Goal: Task Accomplishment & Management: Manage account settings

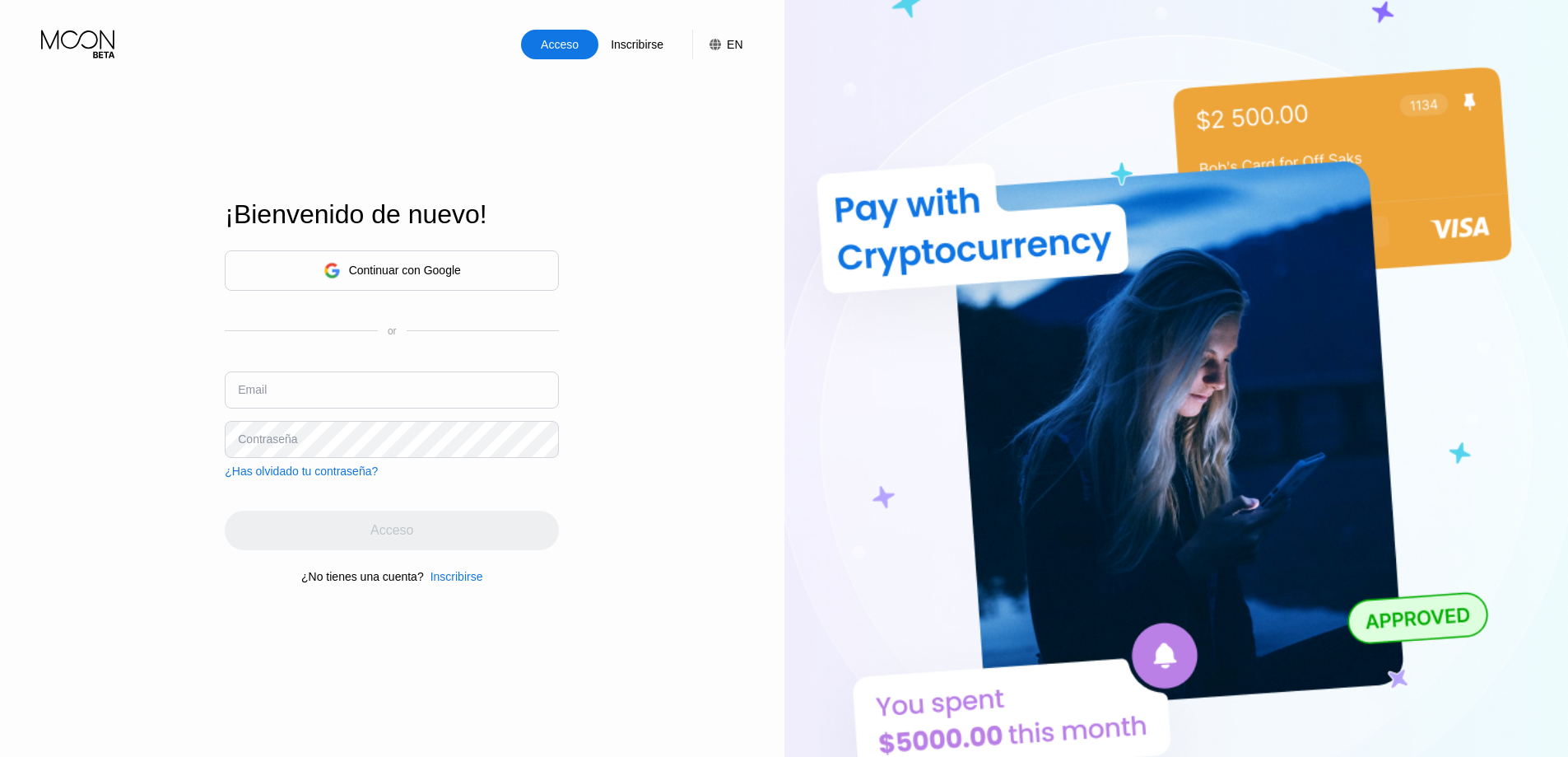
type input "oleivis@atomicmail.io"
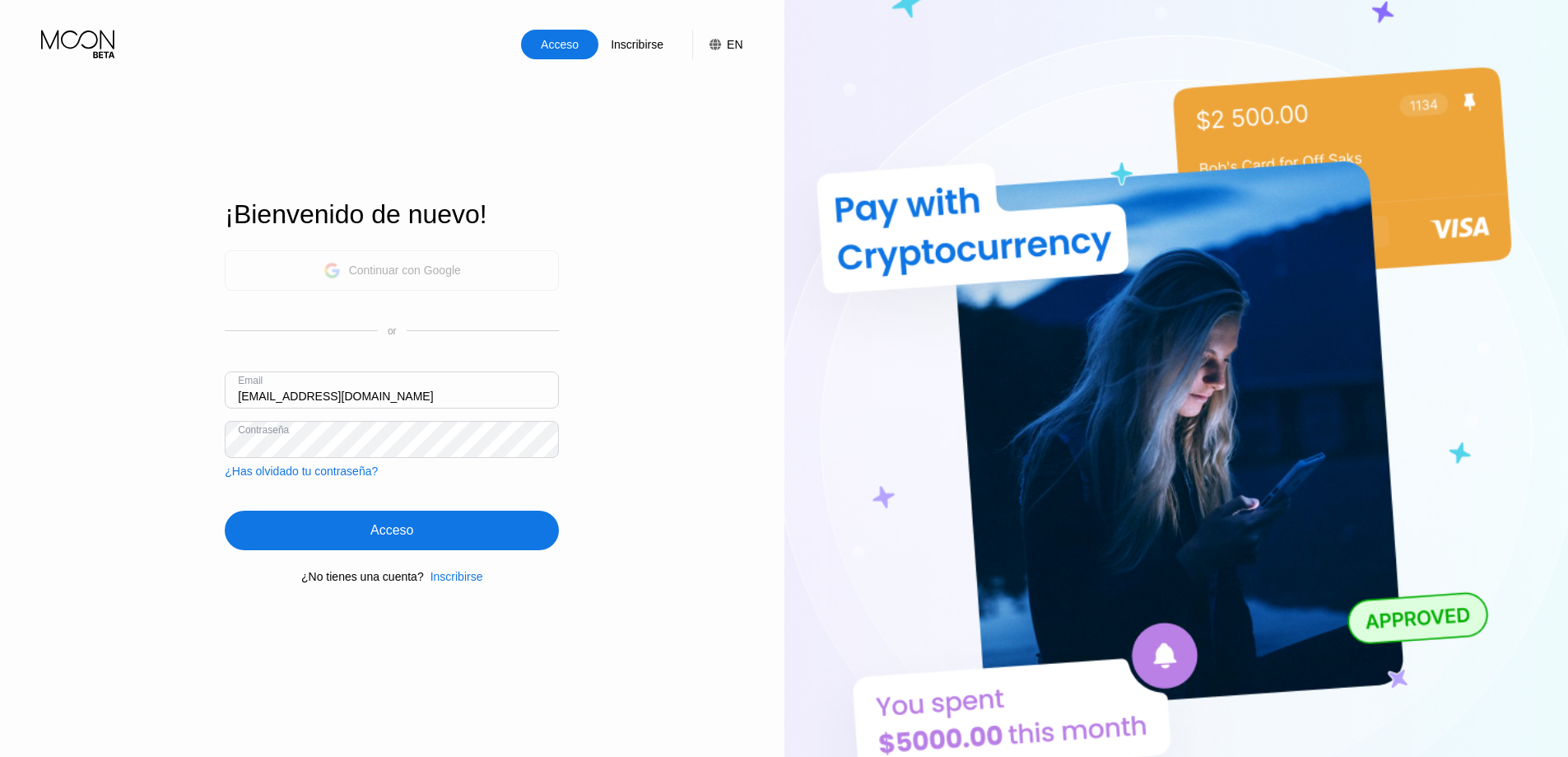
click at [398, 263] on div "Continuar con Google" at bounding box center [405, 269] width 112 height 13
